Goal: Find specific page/section: Find specific page/section

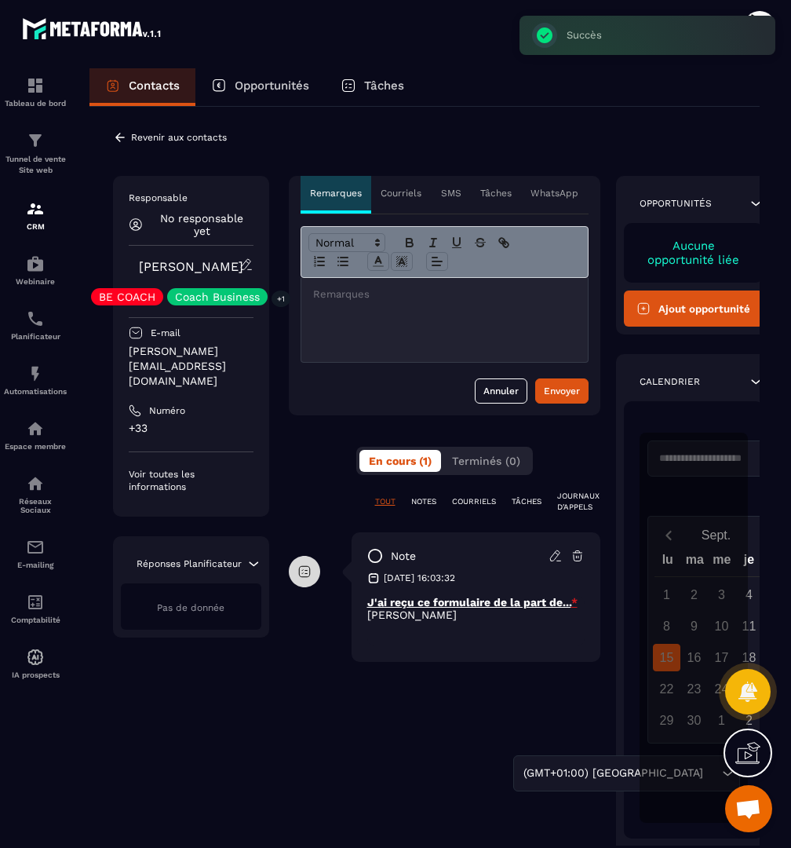
click at [205, 133] on p "Revenir aux contacts" at bounding box center [179, 137] width 96 height 11
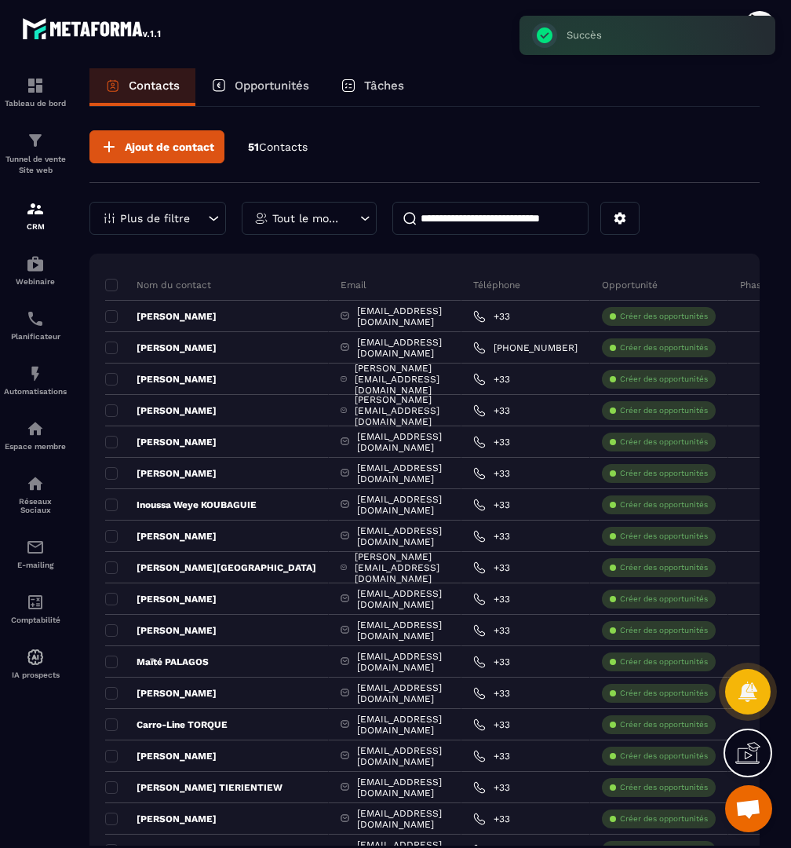
click at [466, 224] on input at bounding box center [490, 218] width 196 height 33
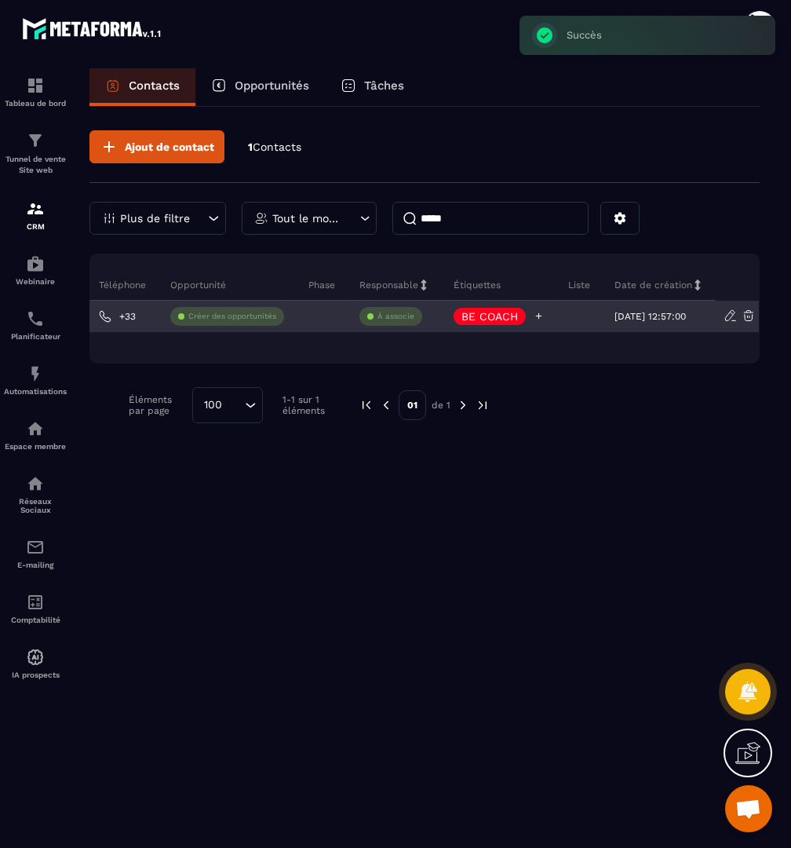
type input "*****"
click at [475, 313] on p "BE COACH" at bounding box center [489, 316] width 57 height 11
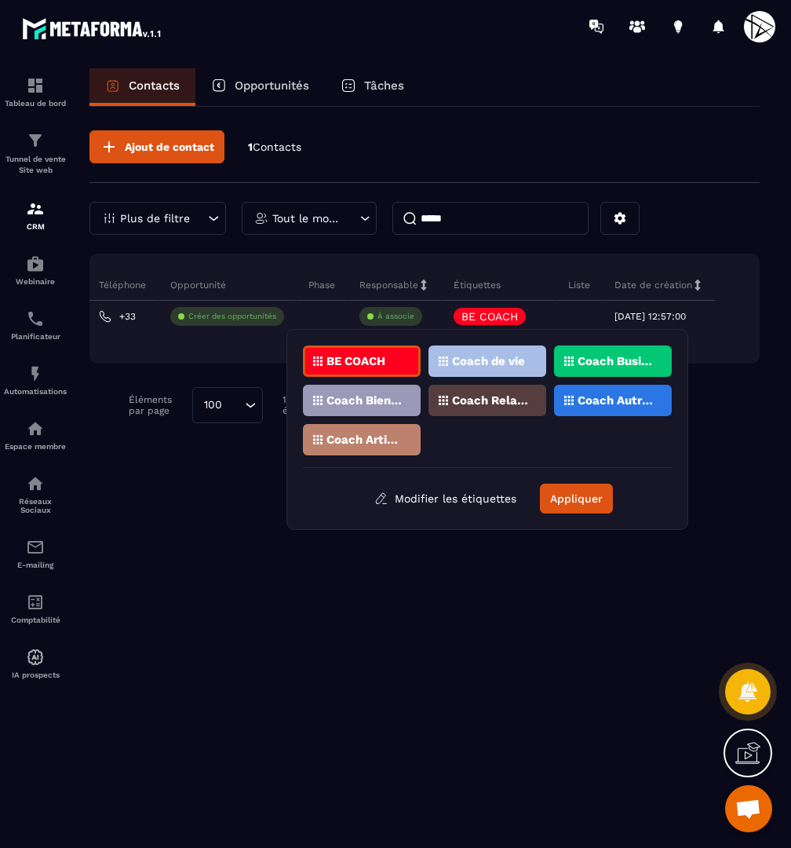
click at [406, 406] on div "Coach Bien-être / Santé" at bounding box center [362, 400] width 118 height 31
click at [555, 359] on div "Coach Business" at bounding box center [613, 360] width 118 height 31
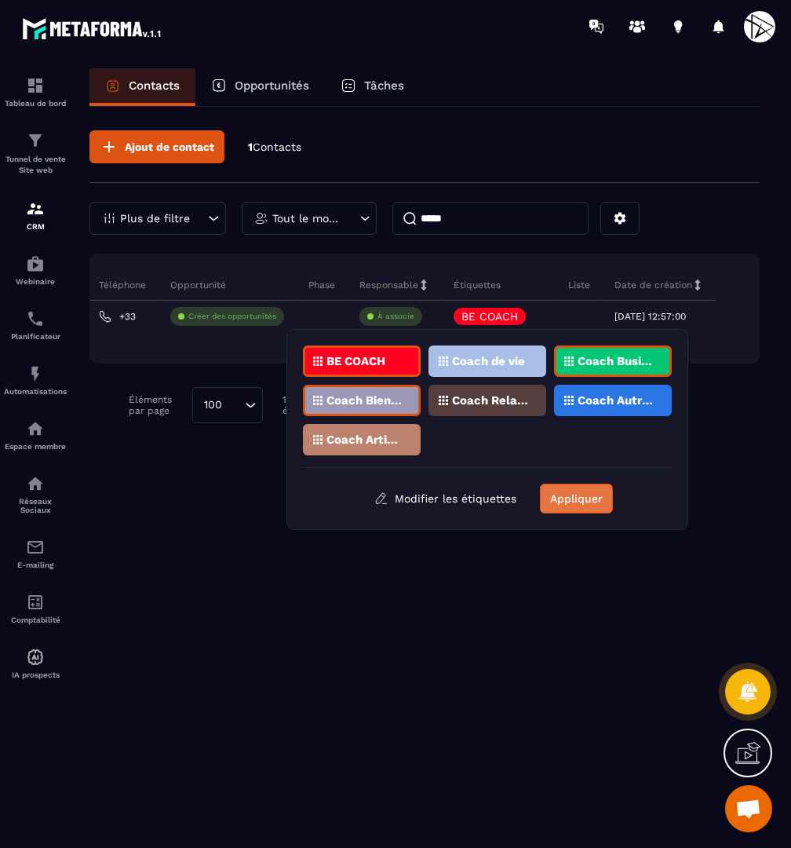
click at [556, 499] on button "Appliquer" at bounding box center [576, 498] width 73 height 30
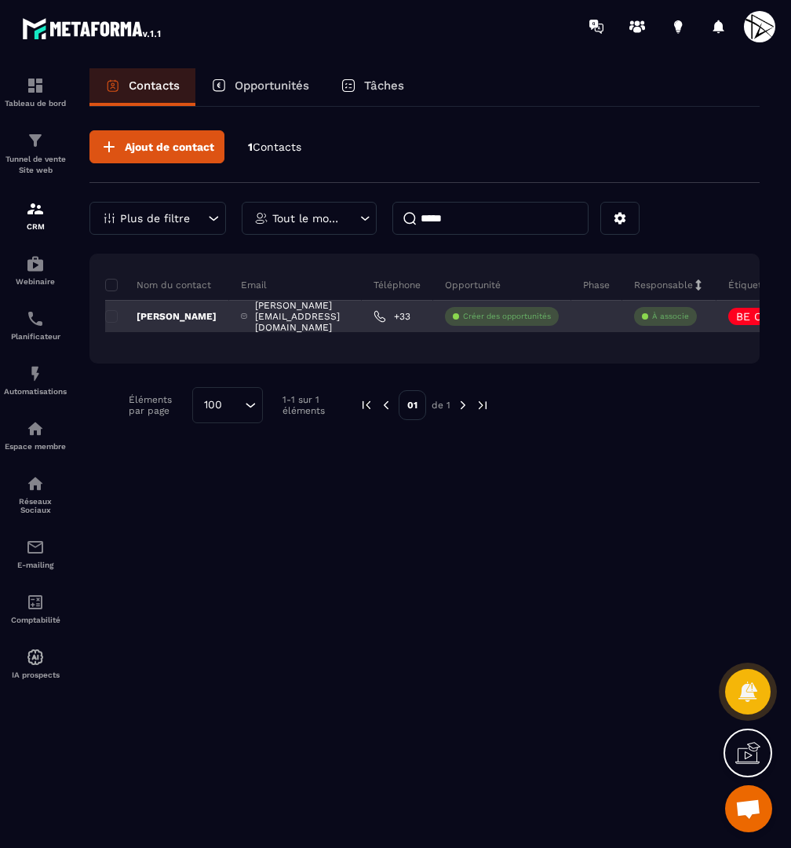
scroll to position [0, 0]
click at [162, 318] on p "[PERSON_NAME]" at bounding box center [160, 316] width 111 height 13
